Goal: Check status

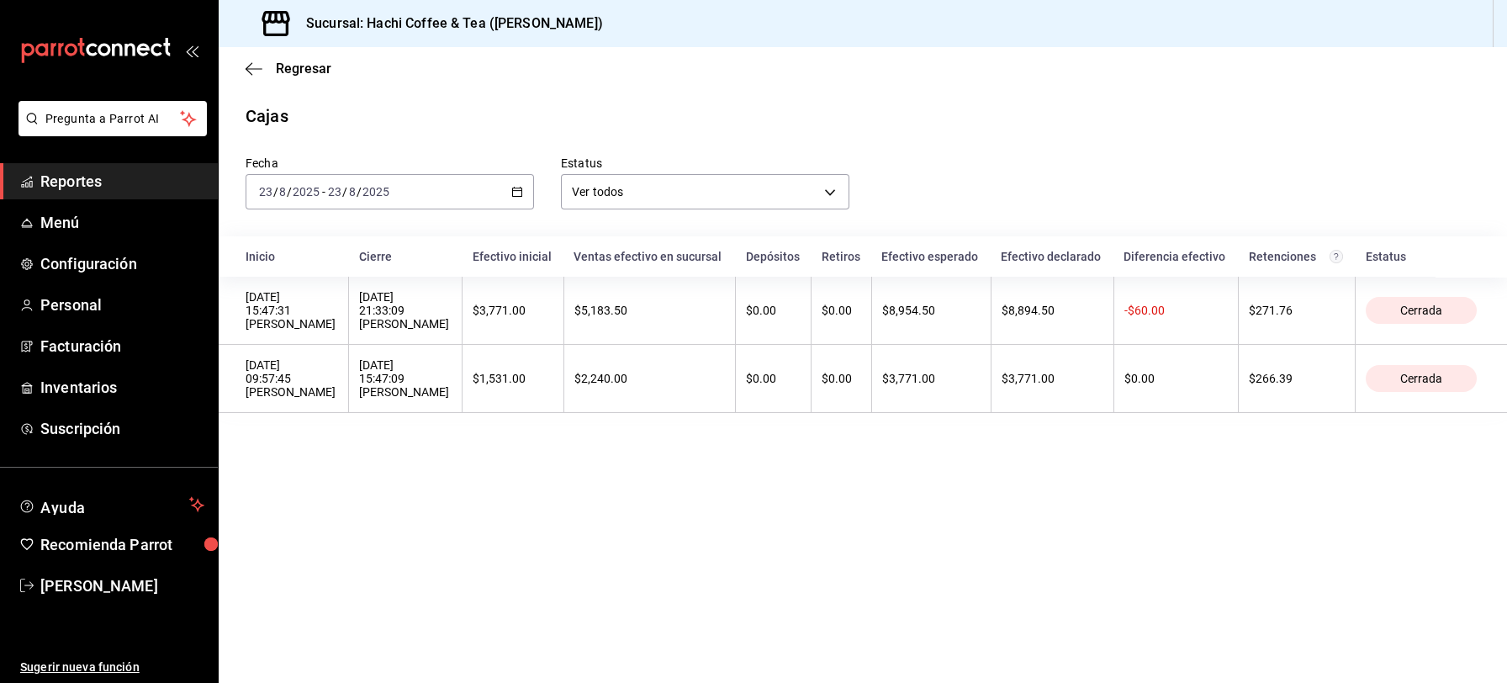
click at [117, 186] on span "Reportes" at bounding box center [122, 181] width 164 height 23
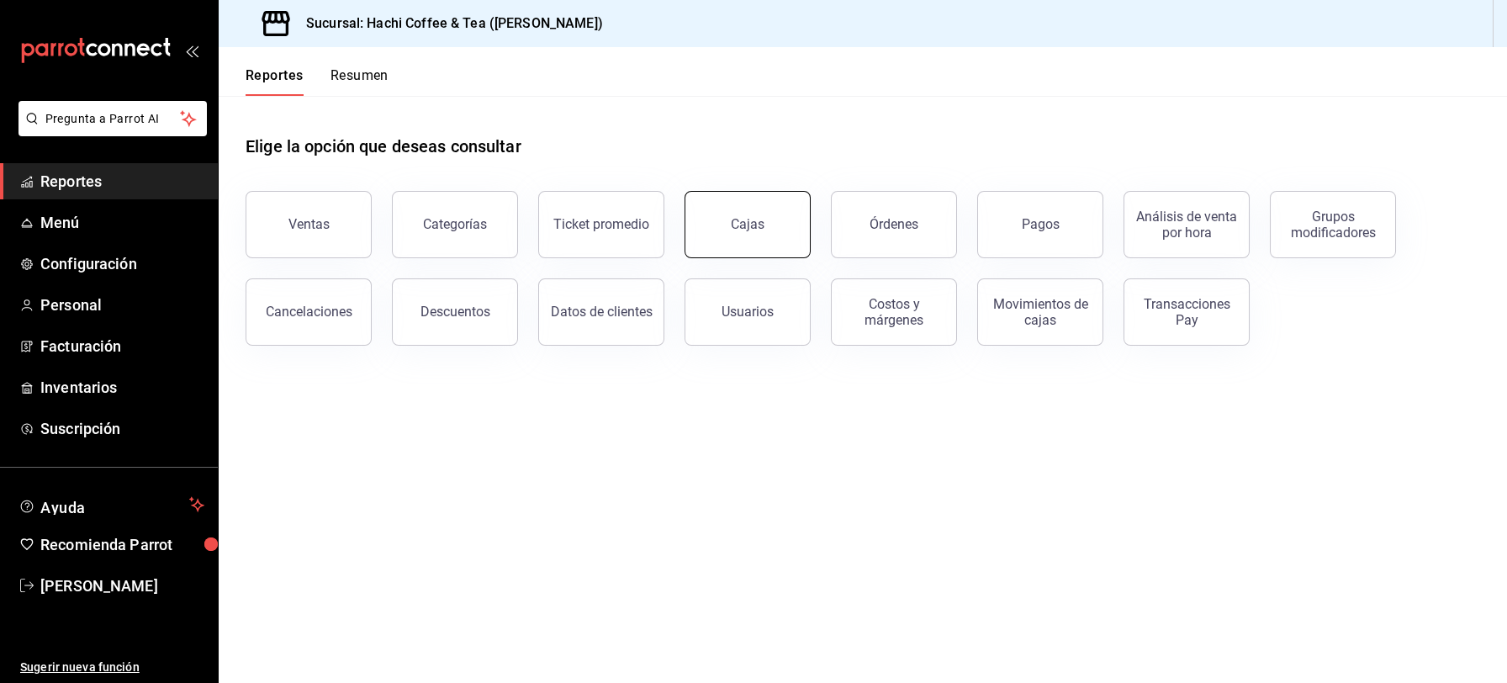
click at [760, 241] on button "Cajas" at bounding box center [748, 224] width 126 height 67
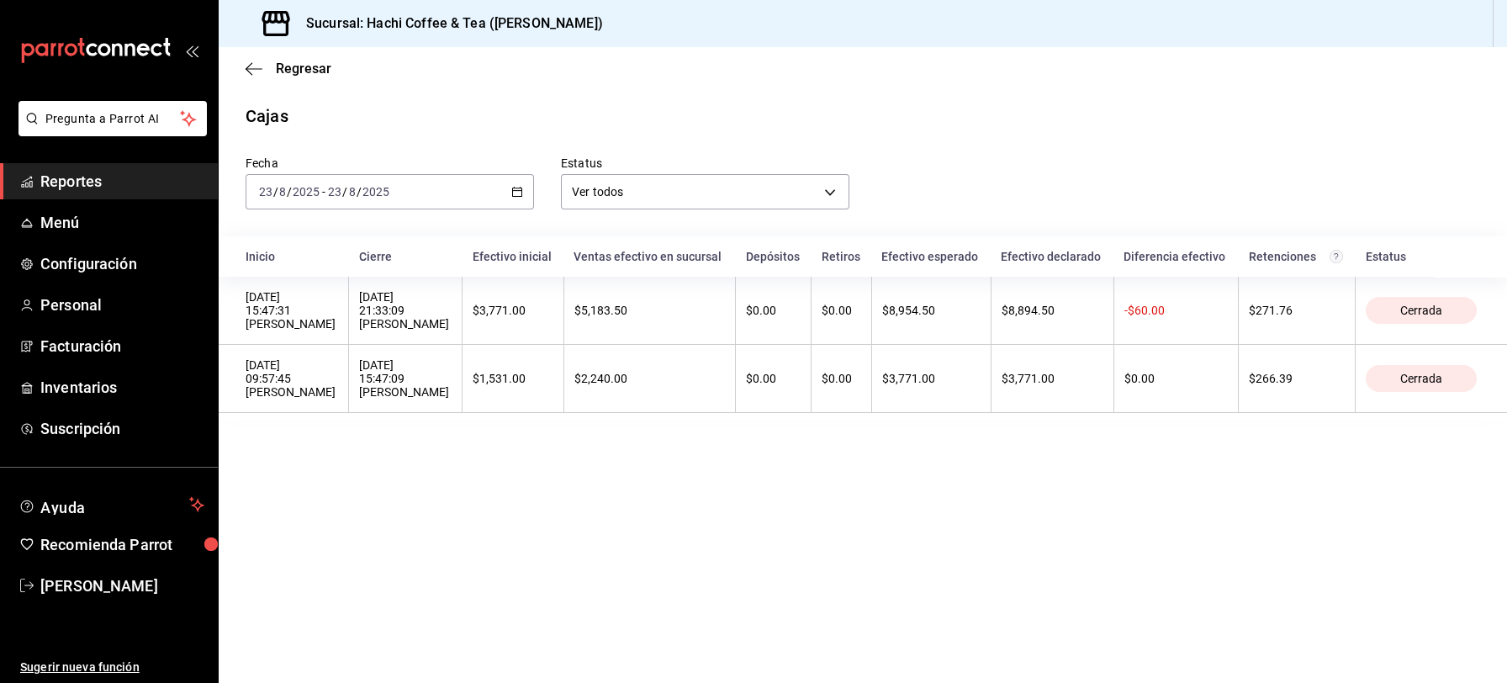
click at [109, 185] on span "Reportes" at bounding box center [122, 181] width 164 height 23
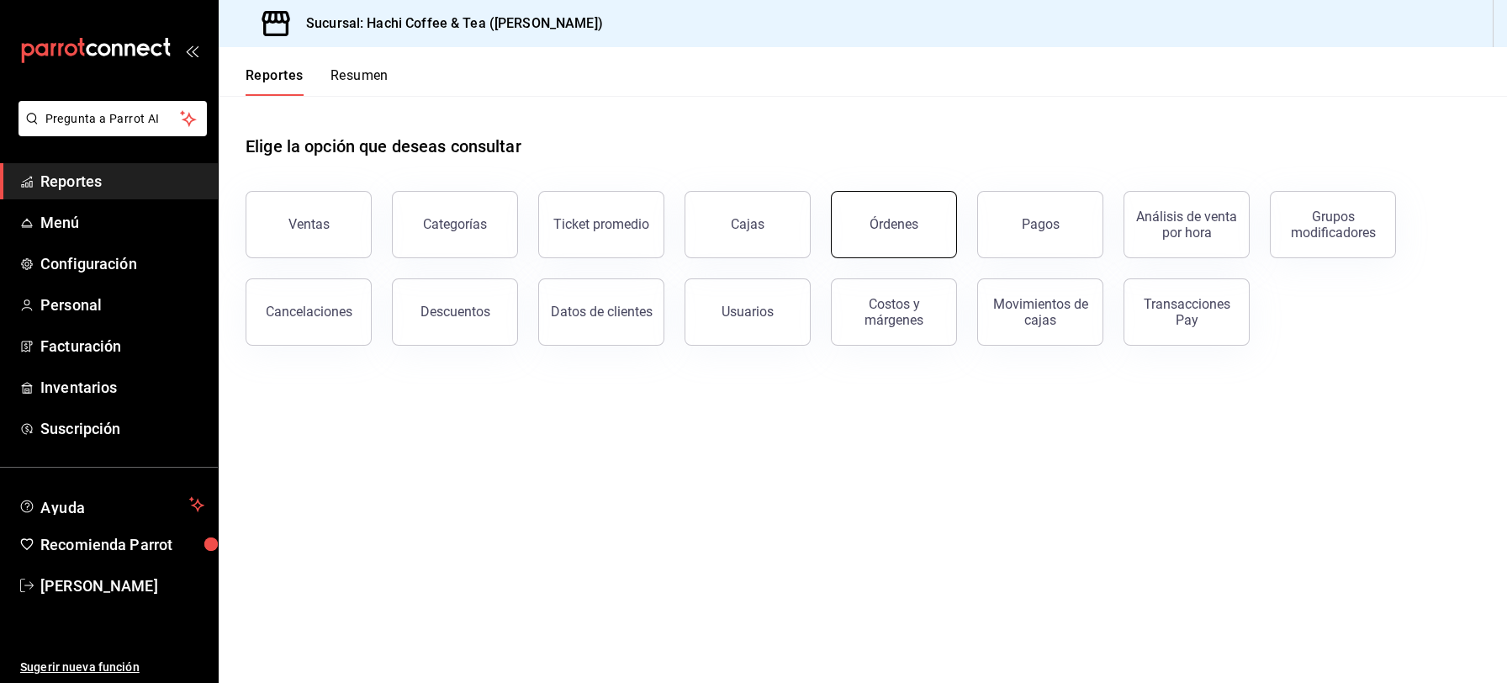
click at [881, 239] on button "Órdenes" at bounding box center [894, 224] width 126 height 67
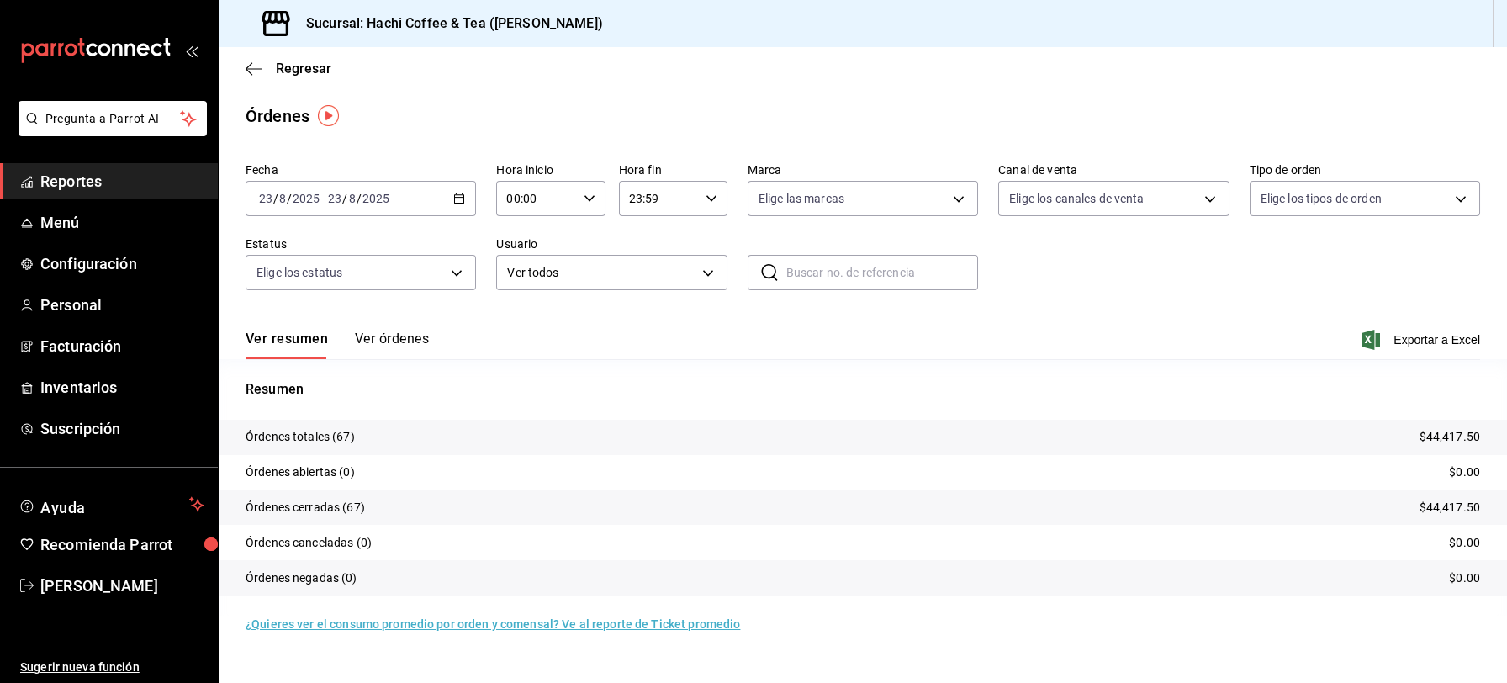
click at [403, 338] on button "Ver órdenes" at bounding box center [392, 345] width 74 height 29
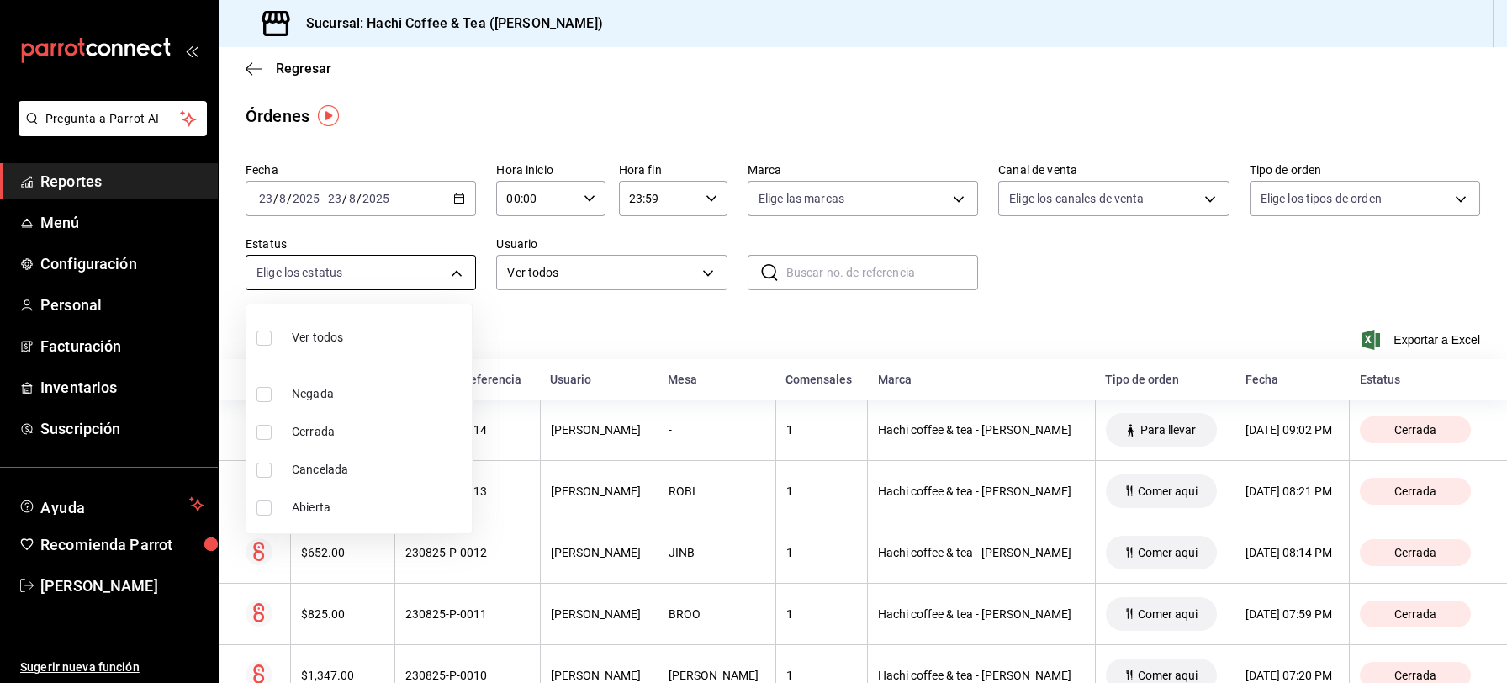
click at [445, 271] on body "Pregunta a Parrot AI Reportes Menú Configuración Personal Facturación Inventari…" at bounding box center [753, 341] width 1507 height 683
click at [329, 464] on span "Cancelada" at bounding box center [378, 470] width 173 height 18
type input "CANCELED"
checkbox input "true"
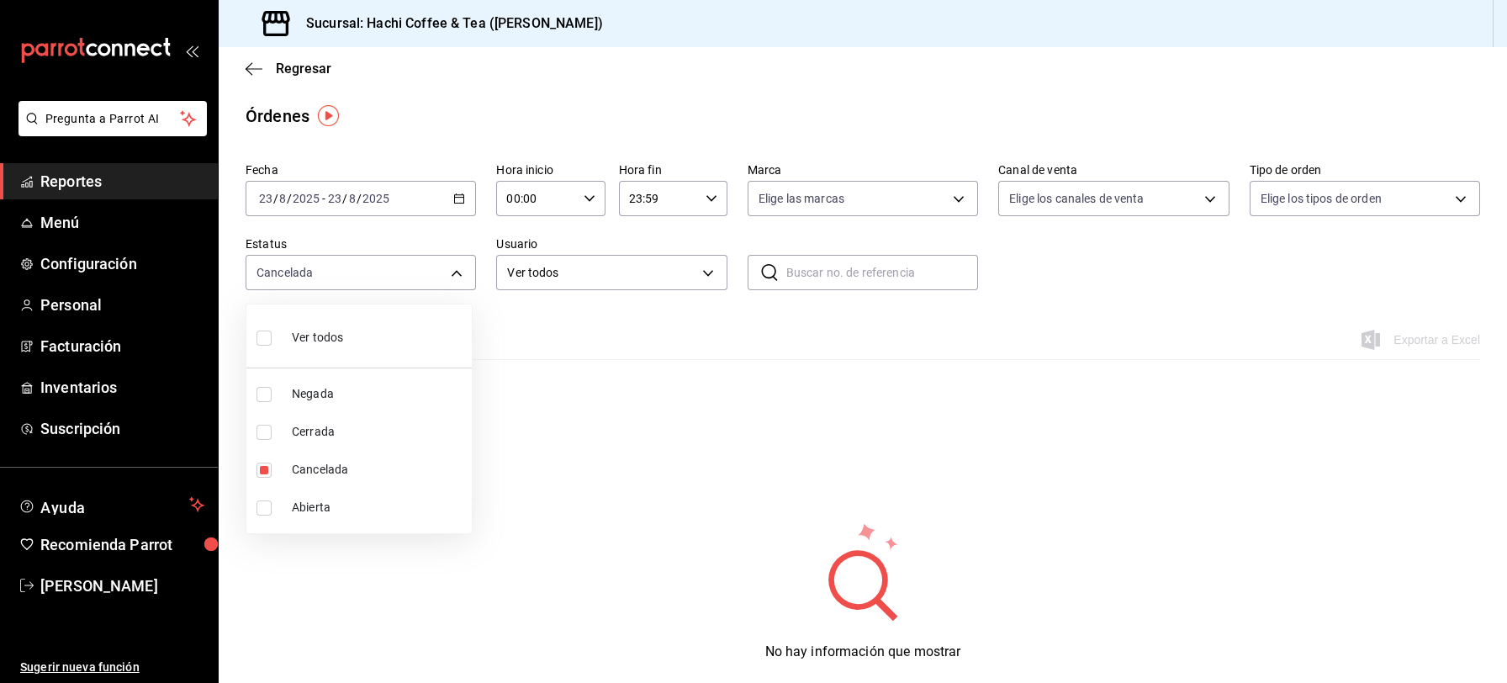
click at [1385, 290] on div at bounding box center [753, 341] width 1507 height 683
